Goal: Entertainment & Leisure: Consume media (video, audio)

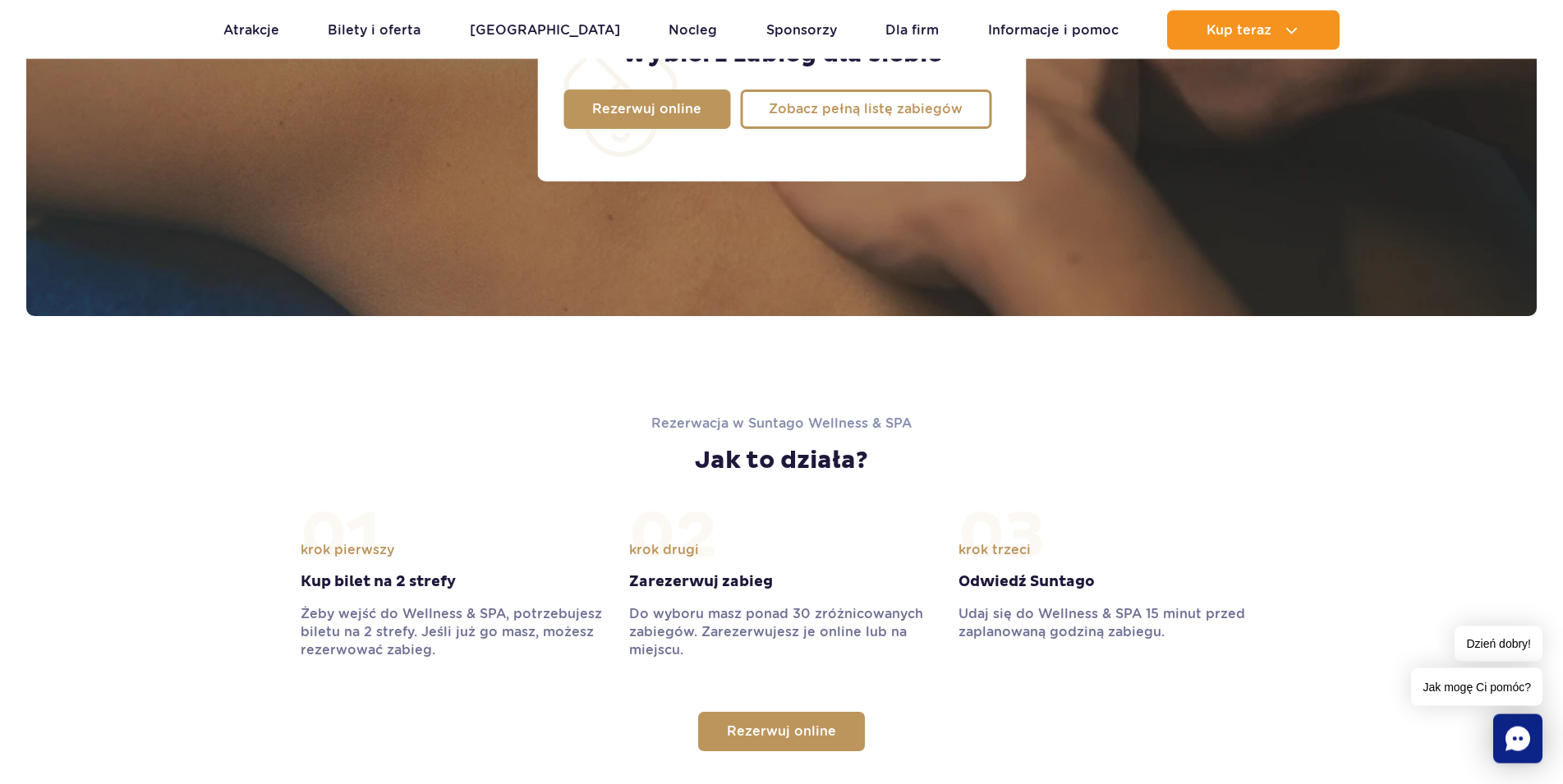
scroll to position [1340, 0]
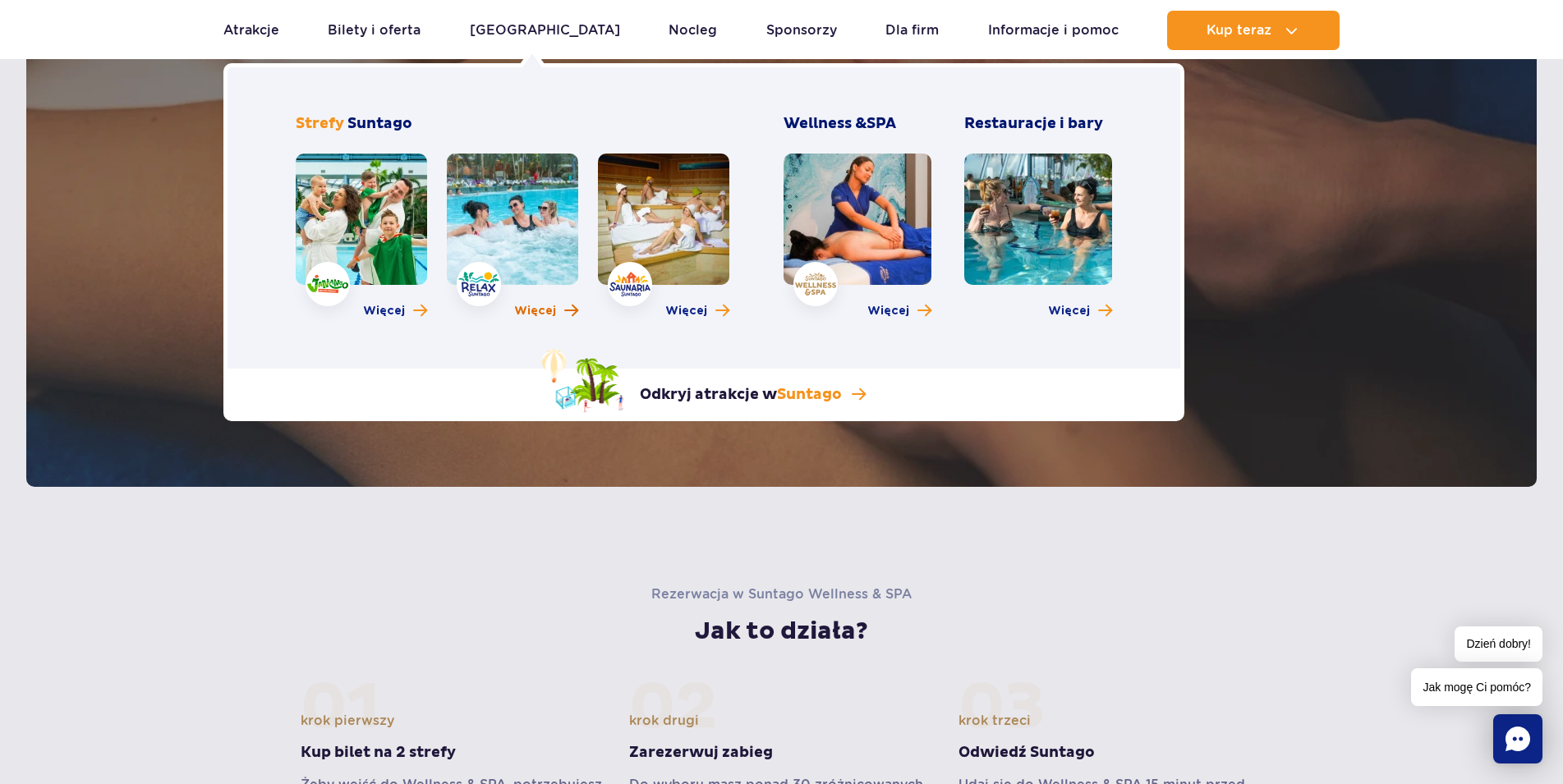
click at [542, 313] on span "Więcej" at bounding box center [535, 311] width 42 height 16
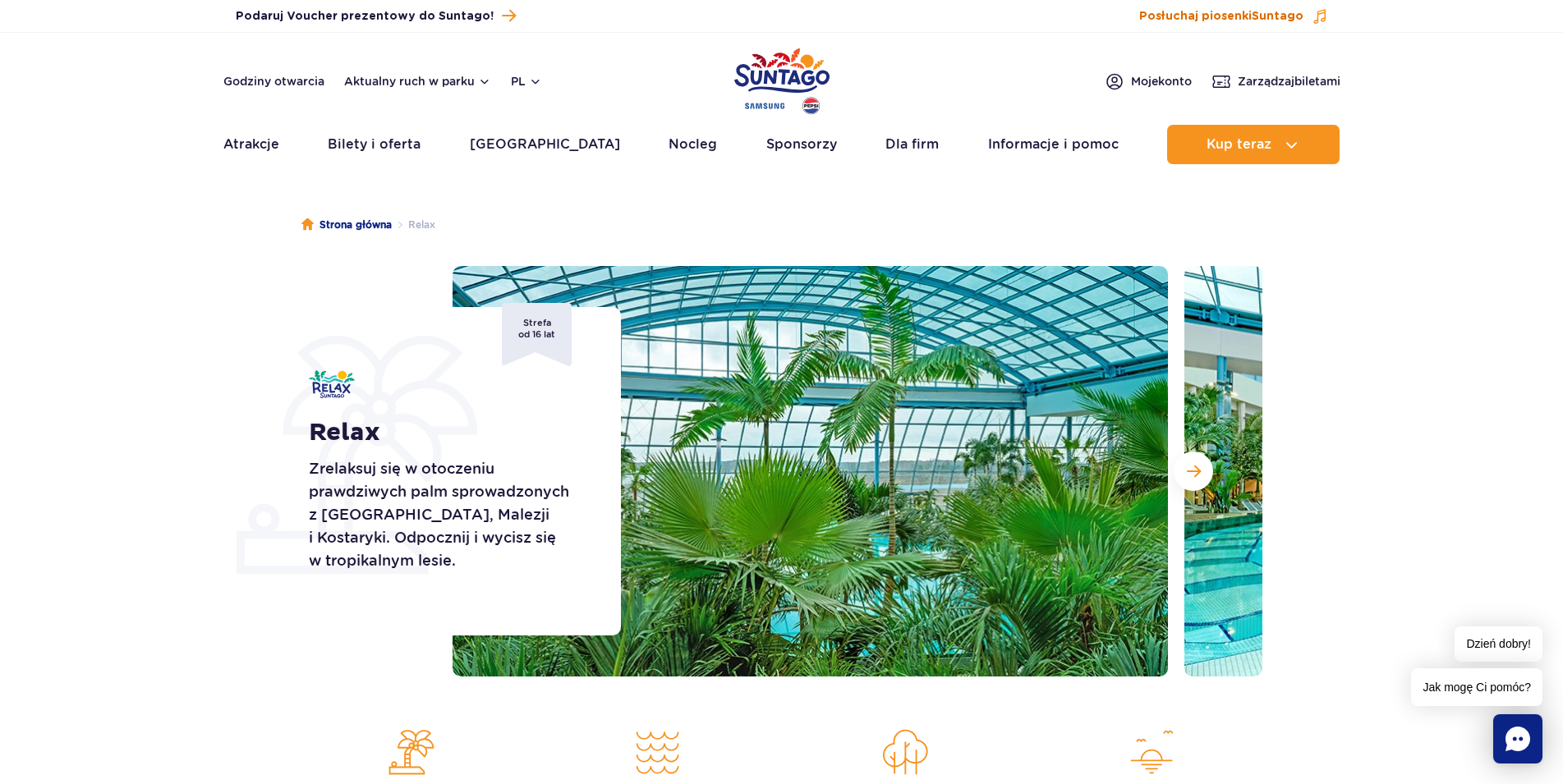
click at [1209, 13] on span "Posłuchaj piosenki Suntago" at bounding box center [1221, 16] width 164 height 16
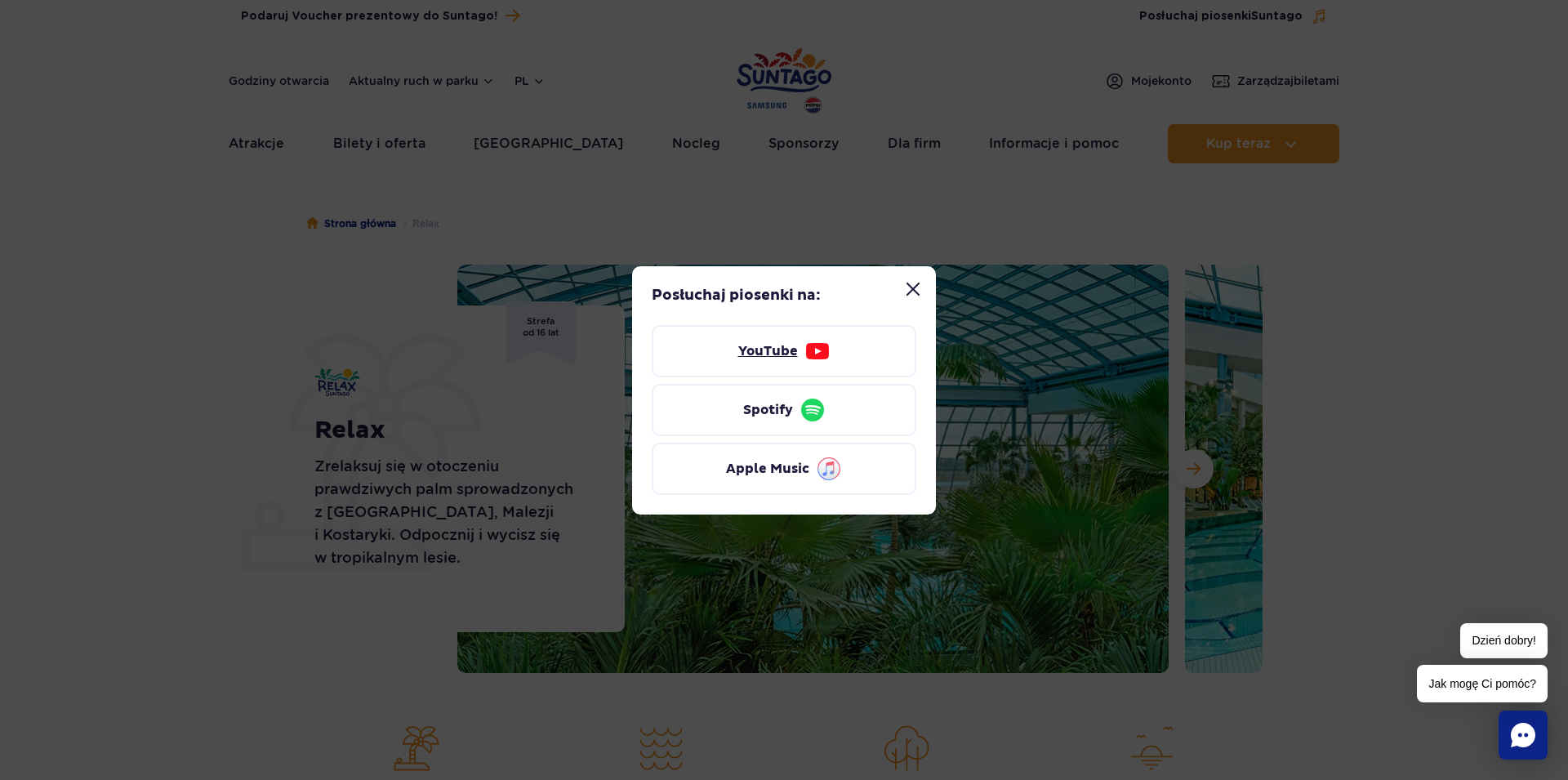
click at [770, 349] on link "YouTube" at bounding box center [784, 351] width 265 height 52
